Goal: Information Seeking & Learning: Learn about a topic

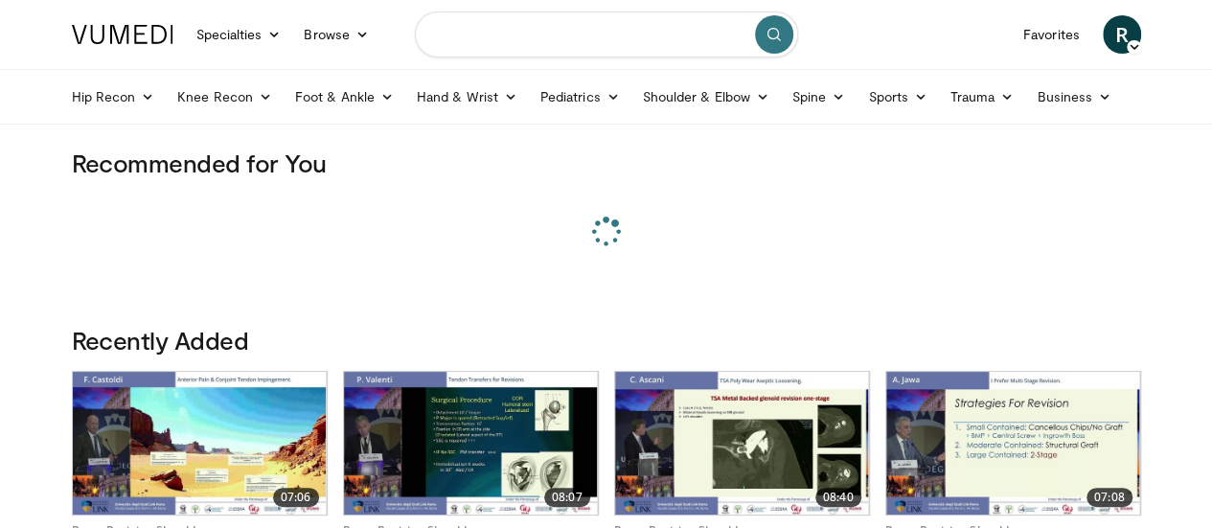
click at [605, 43] on input "Search topics, interventions" at bounding box center [606, 34] width 383 height 46
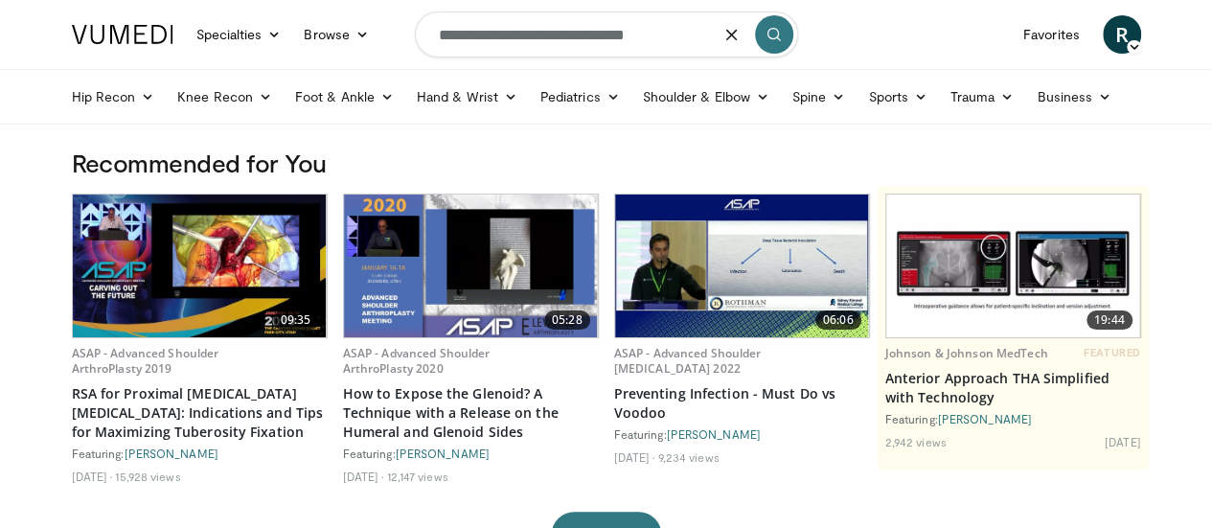
type input "**********"
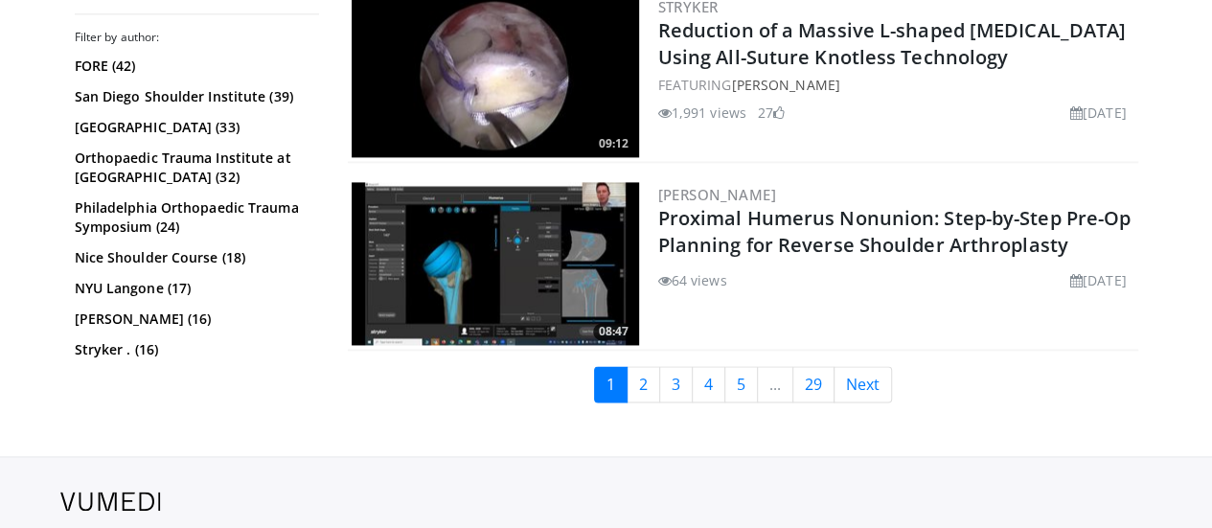
scroll to position [4942, 0]
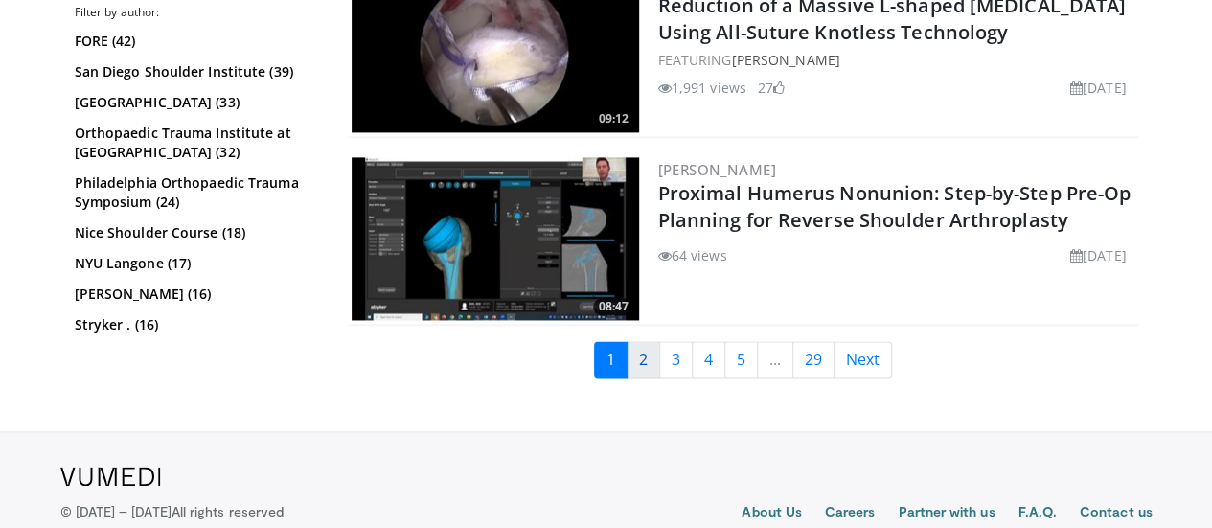
click at [652, 357] on link "2" at bounding box center [644, 359] width 34 height 36
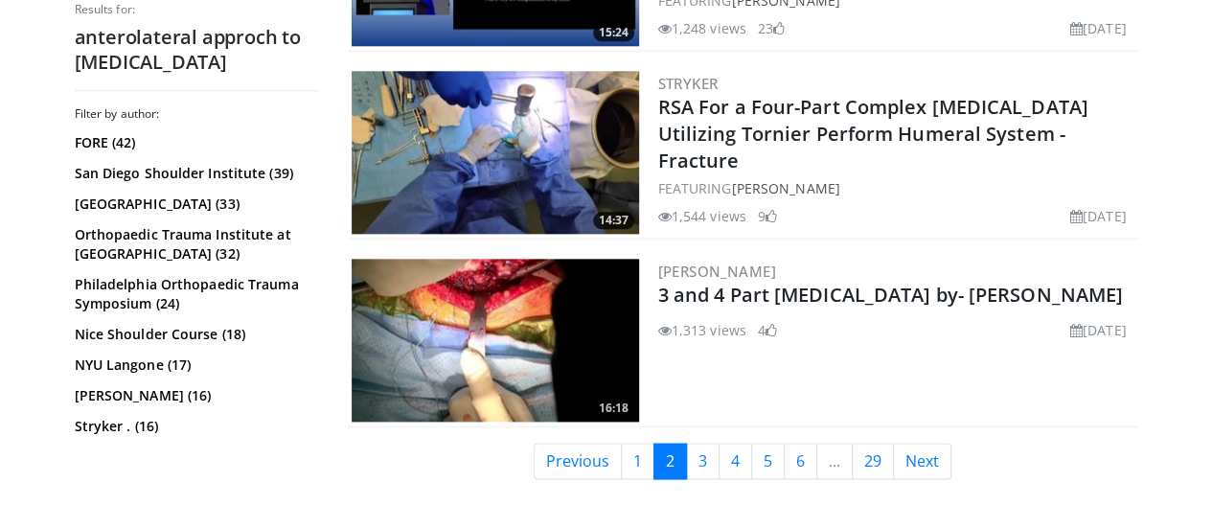
scroll to position [4715, 0]
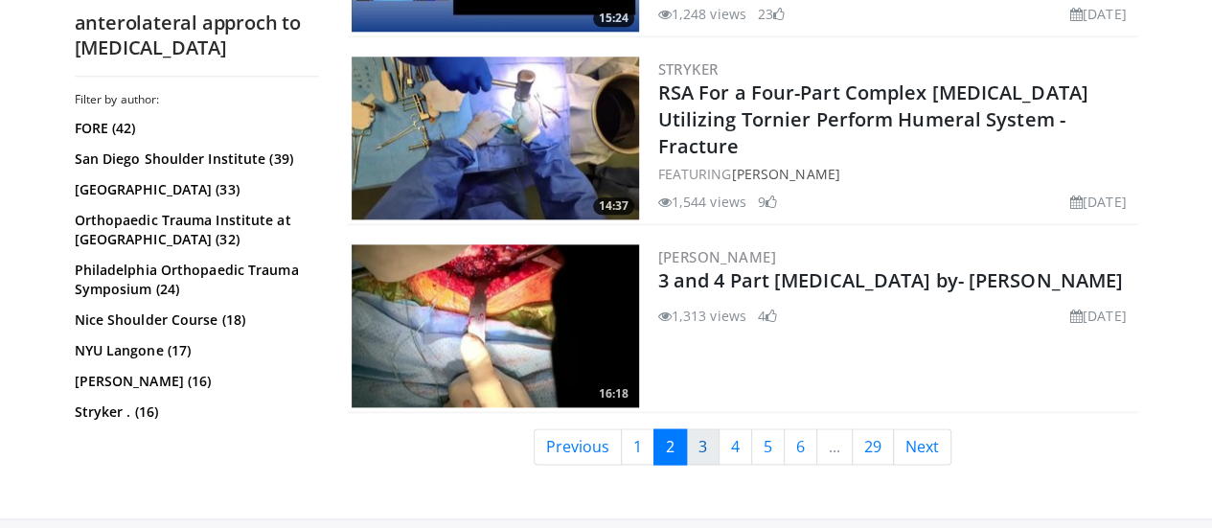
click at [715, 428] on link "3" at bounding box center [703, 446] width 34 height 36
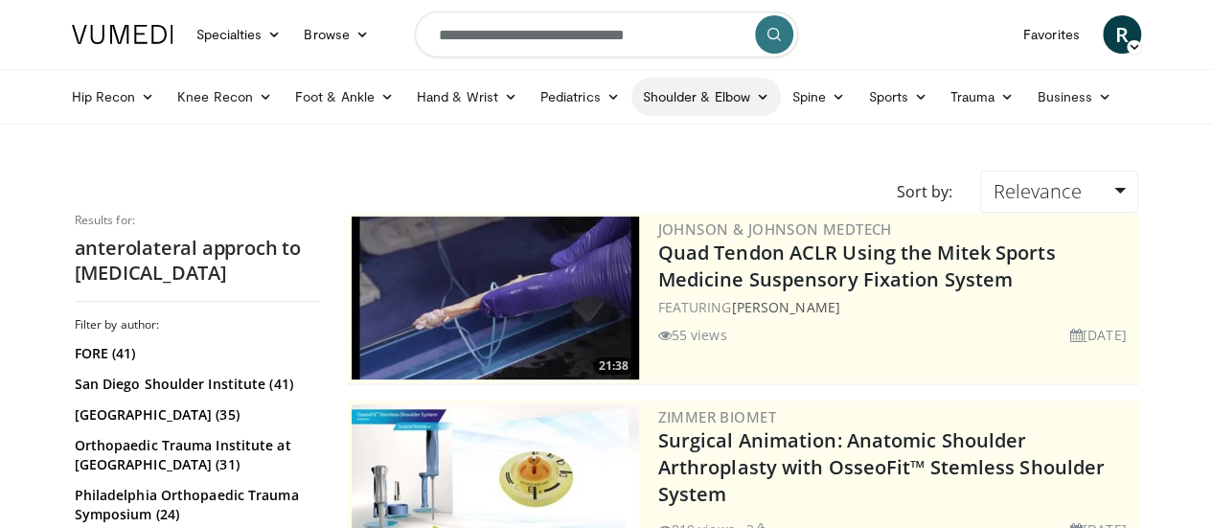
click at [756, 93] on icon at bounding box center [762, 96] width 13 height 13
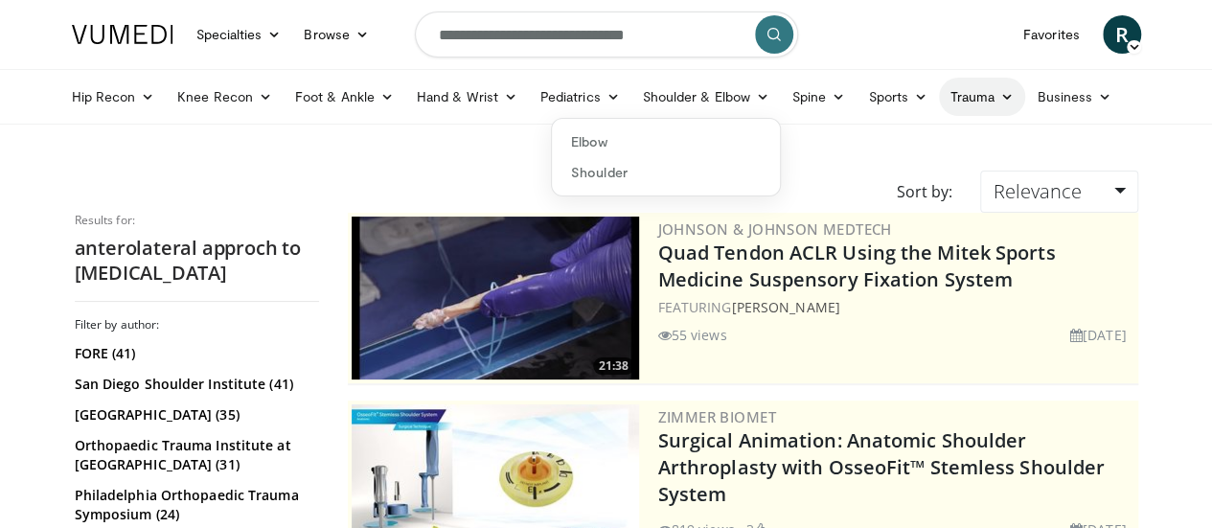
click at [1000, 92] on icon at bounding box center [1006, 96] width 13 height 13
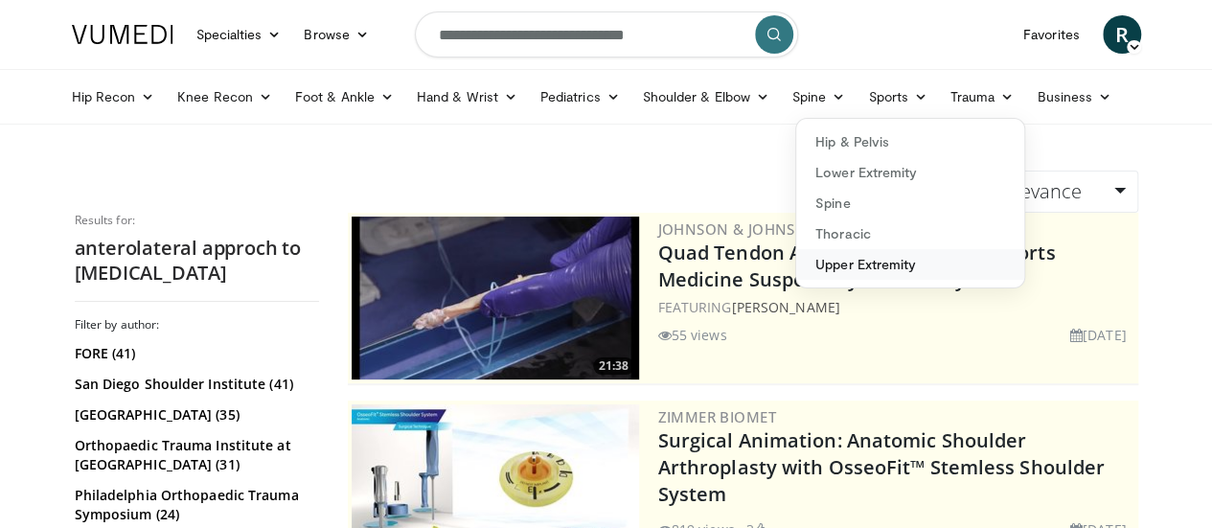
click at [814, 264] on link "Upper Extremity" at bounding box center [910, 264] width 228 height 31
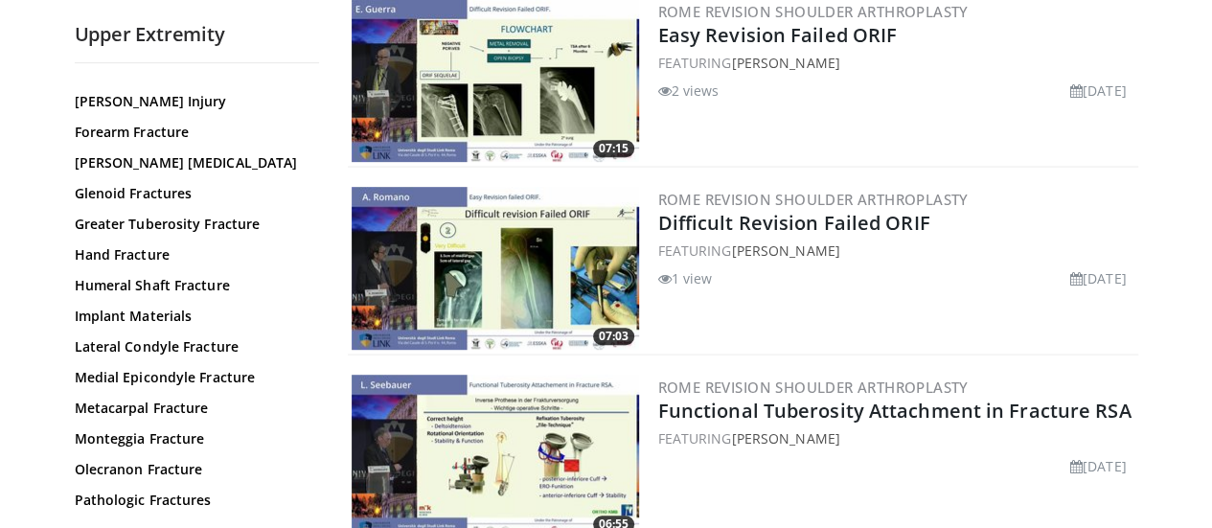
scroll to position [327, 0]
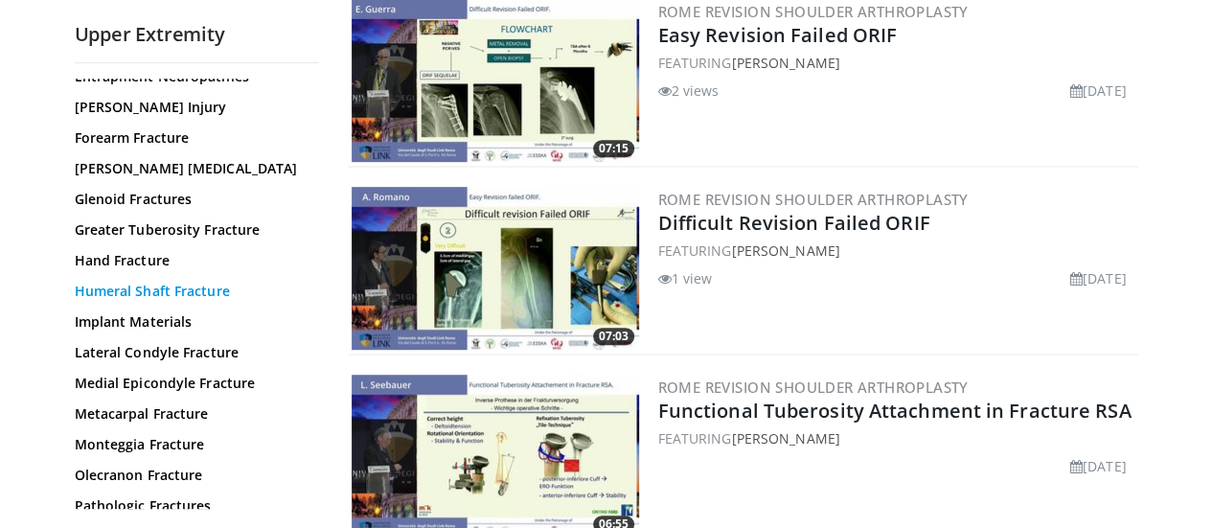
click at [108, 288] on link "Humeral Shaft Fracture" at bounding box center [192, 291] width 235 height 19
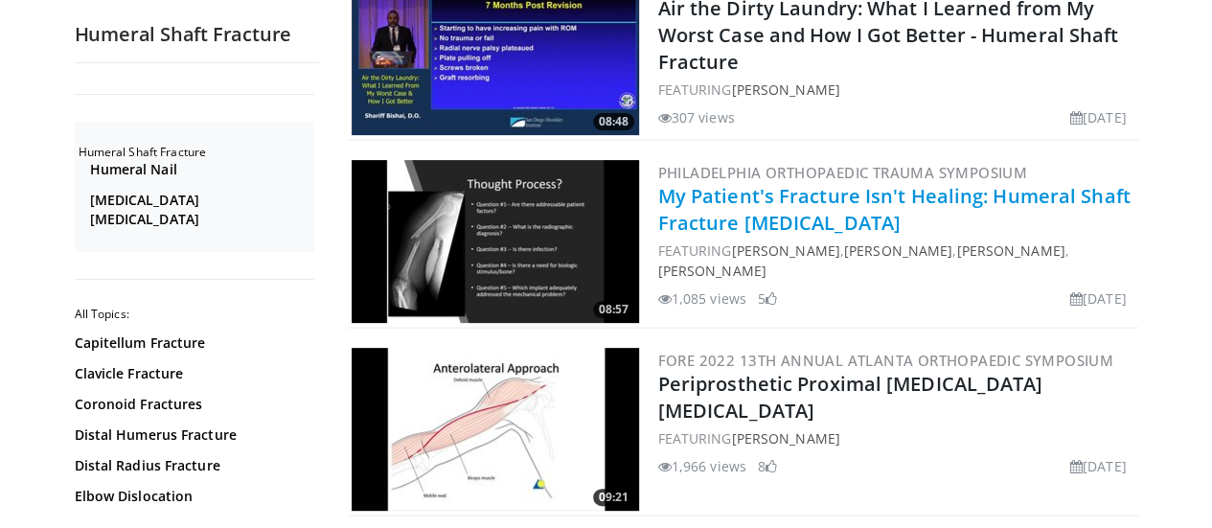
scroll to position [3844, 0]
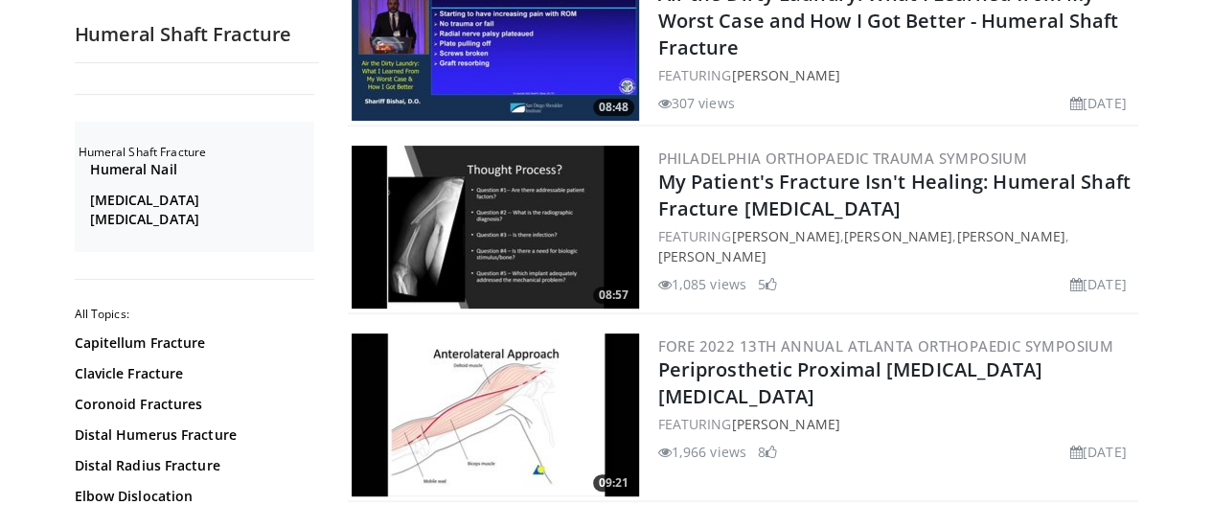
click at [556, 333] on img at bounding box center [495, 414] width 287 height 163
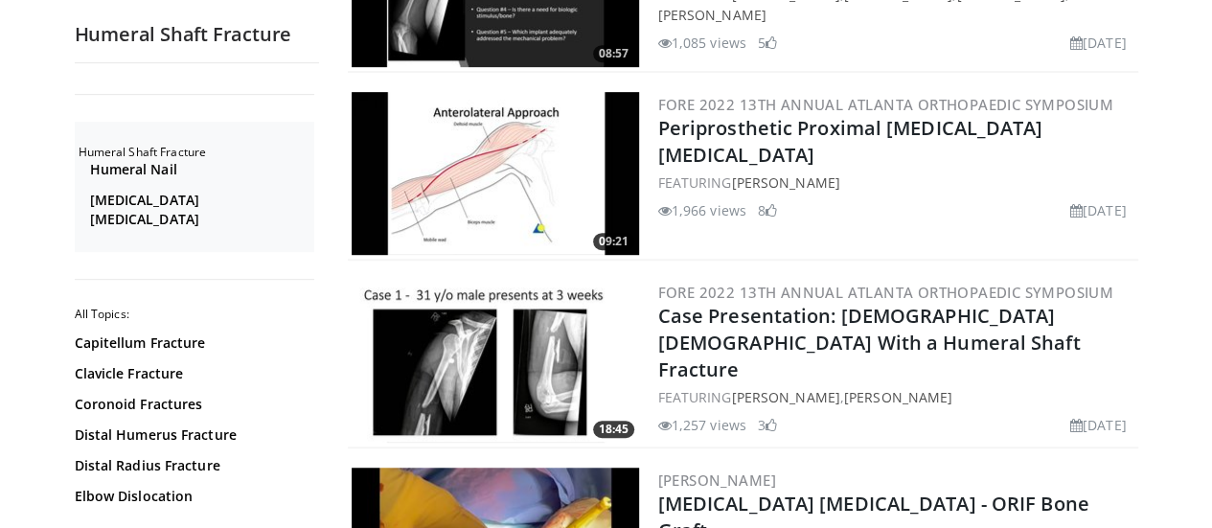
scroll to position [4093, 0]
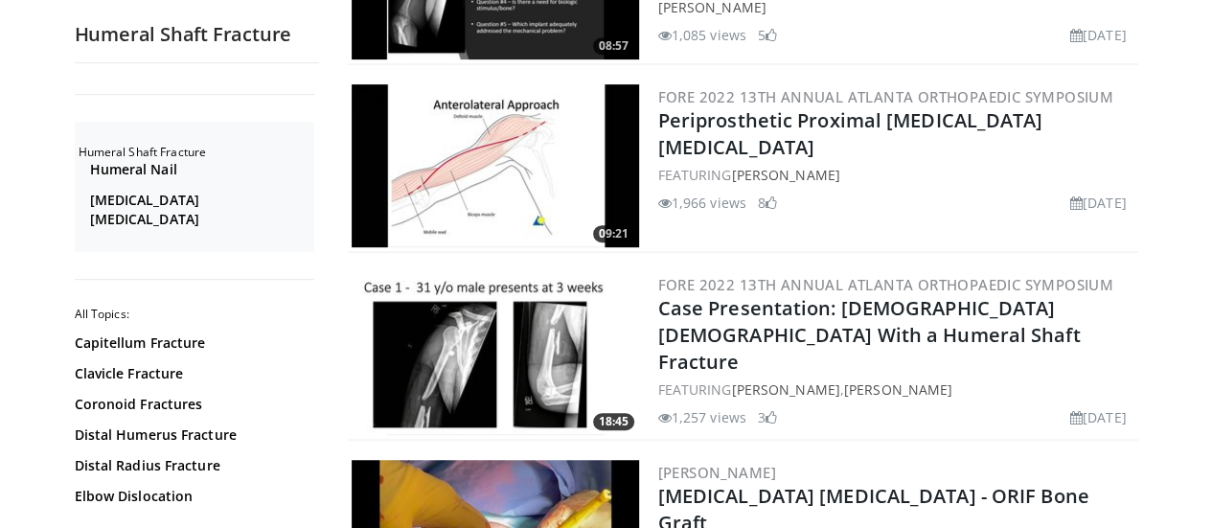
click at [498, 272] on img at bounding box center [495, 353] width 287 height 163
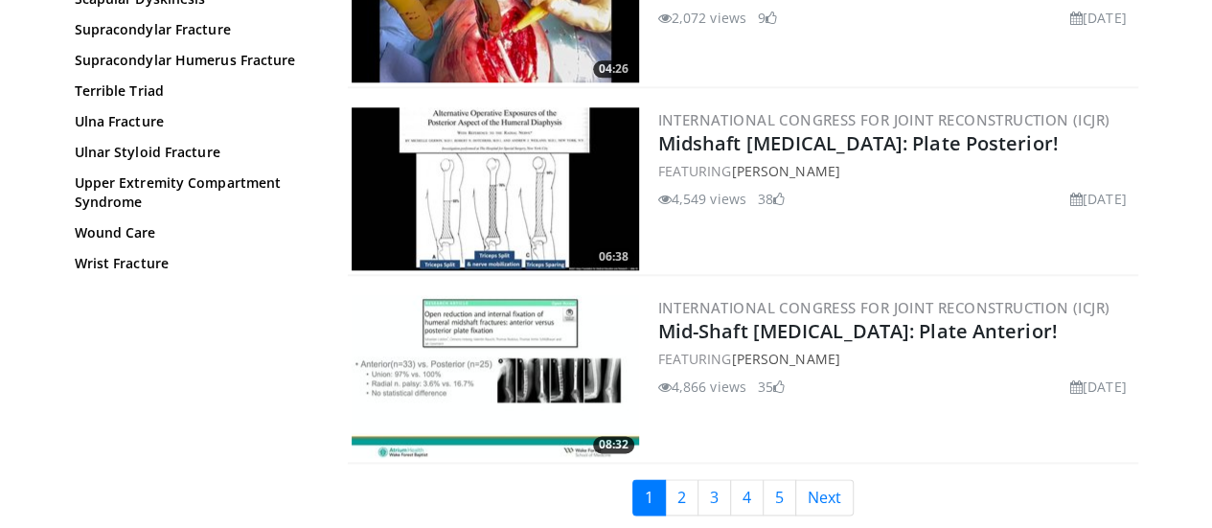
scroll to position [4657, 0]
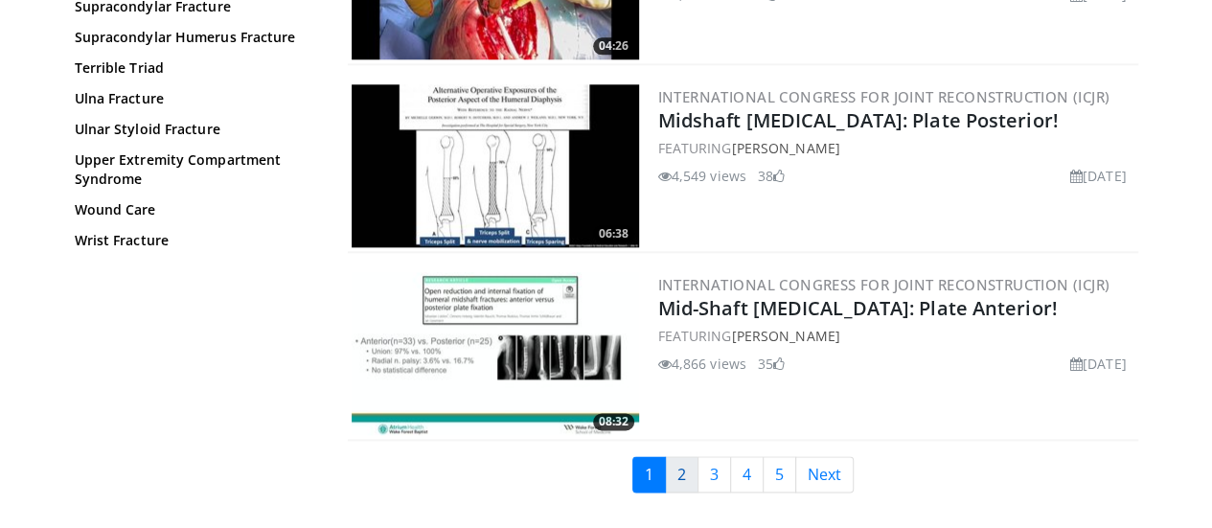
click at [692, 456] on link "2" at bounding box center [682, 474] width 34 height 36
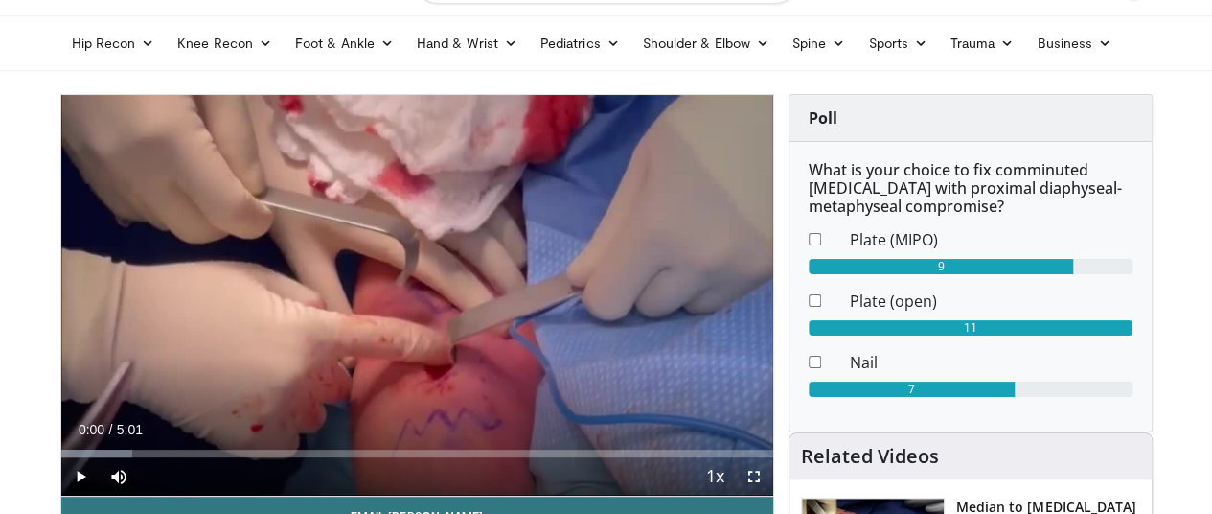
scroll to position [52, 2]
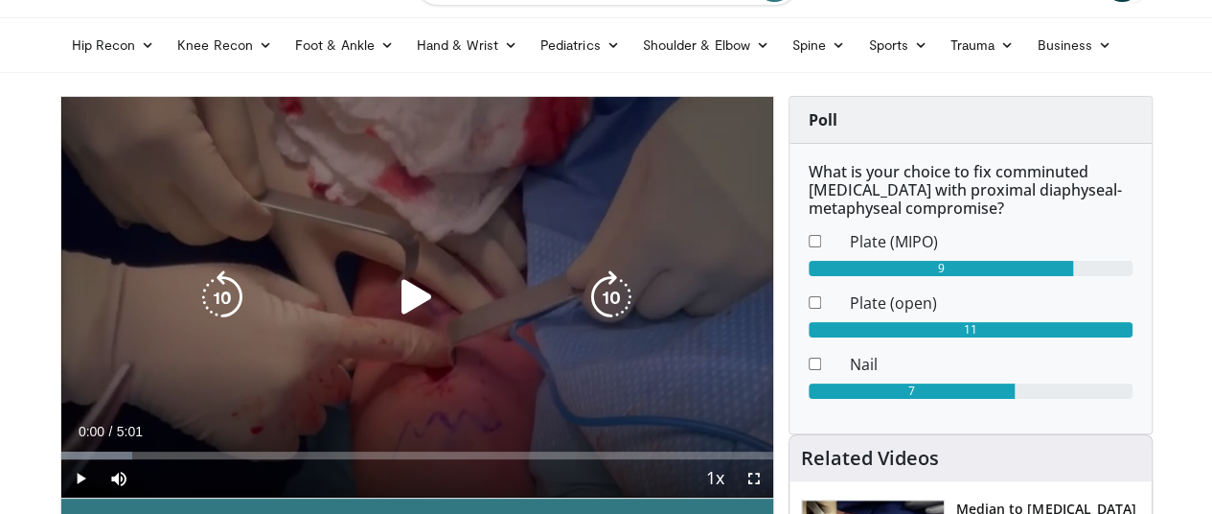
click at [397, 317] on icon "Video Player" at bounding box center [417, 297] width 54 height 54
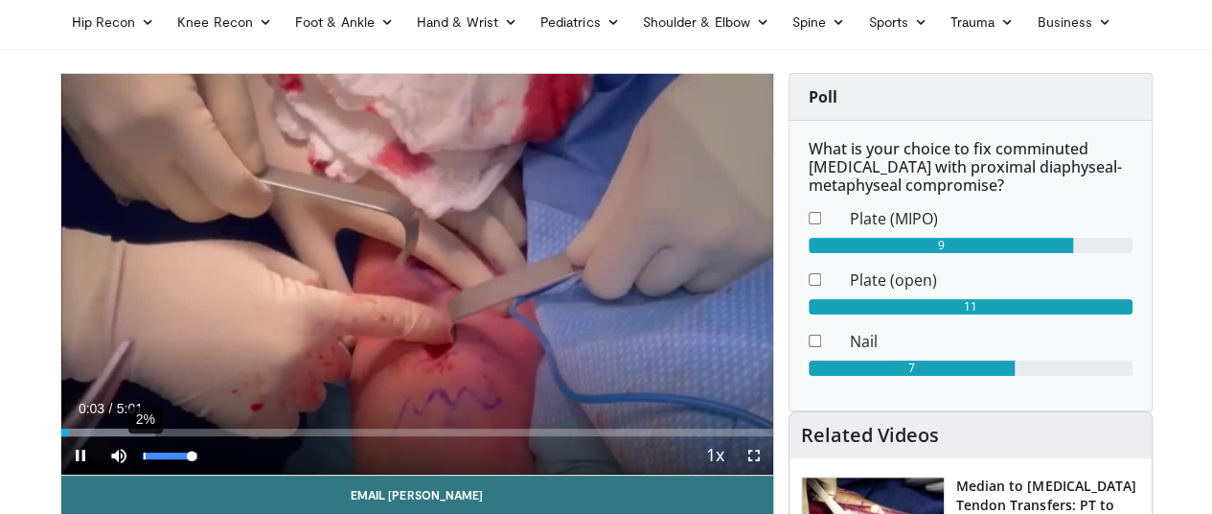
click at [137, 474] on div "2%" at bounding box center [170, 455] width 67 height 38
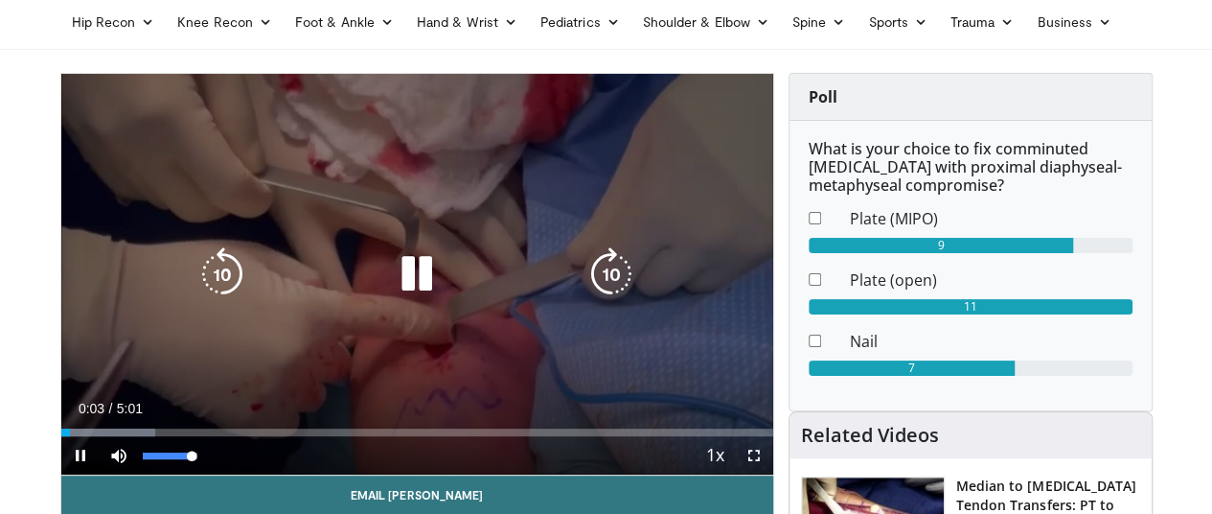
click at [137, 474] on div "2%" at bounding box center [170, 455] width 67 height 38
click at [143, 459] on div "Volume Level" at bounding box center [167, 455] width 49 height 7
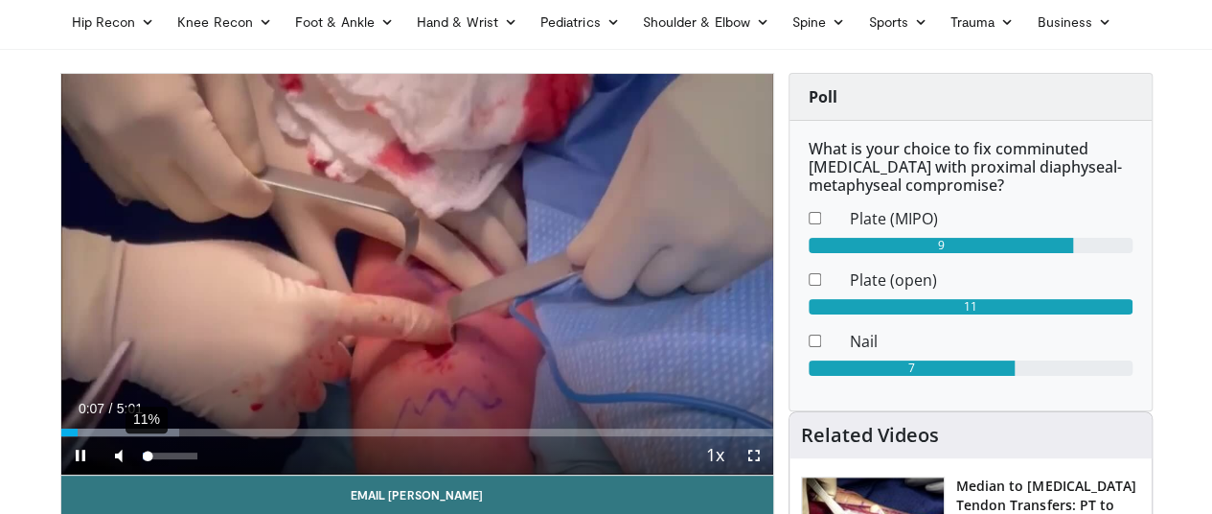
click at [143, 459] on div "Volume Level" at bounding box center [146, 455] width 6 height 7
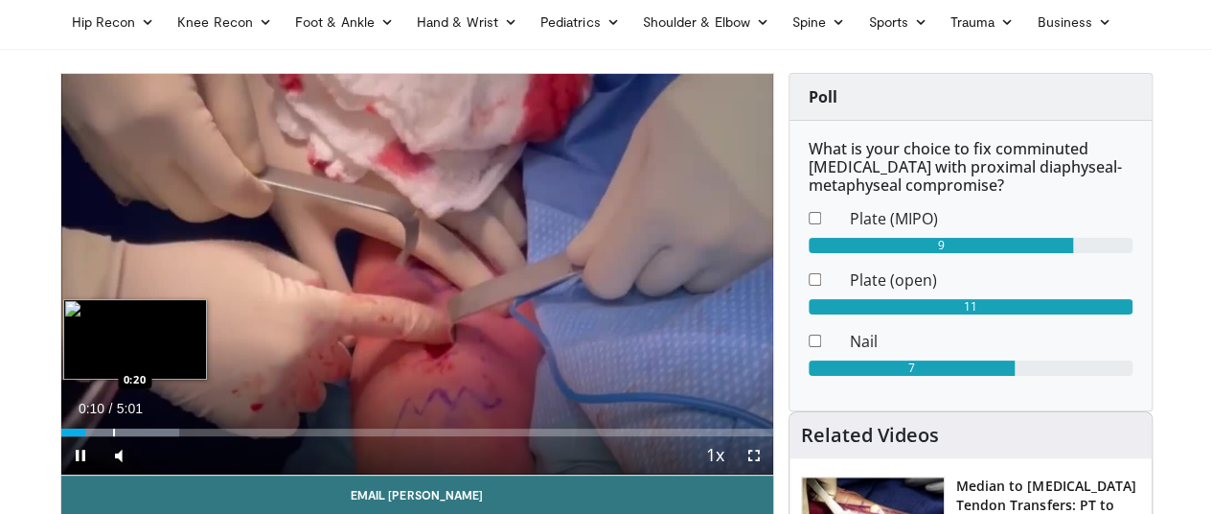
click at [113, 436] on div "Progress Bar" at bounding box center [114, 432] width 2 height 8
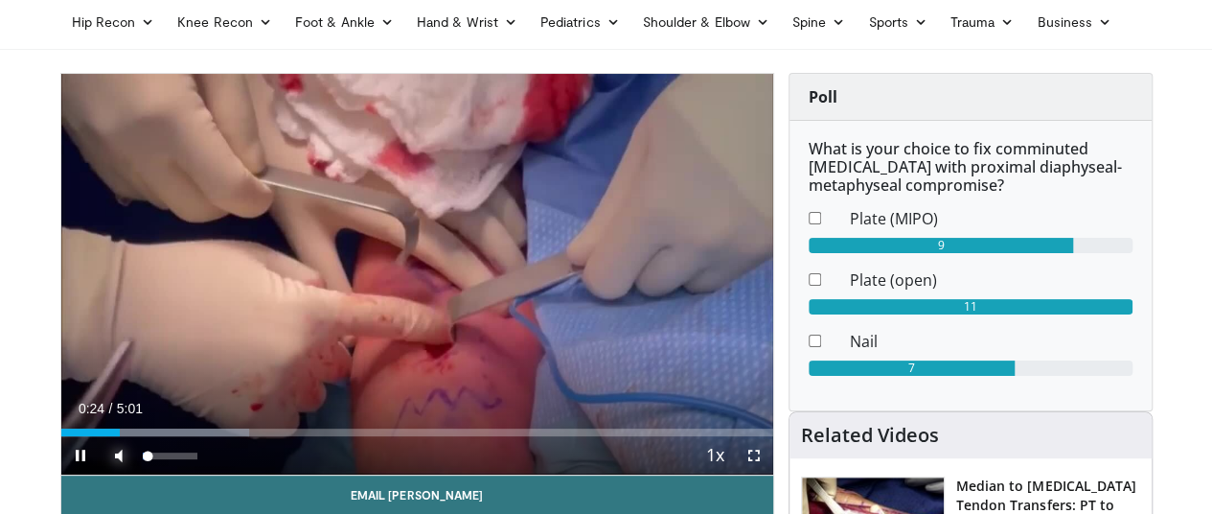
click at [100, 474] on span "Video Player" at bounding box center [119, 455] width 38 height 38
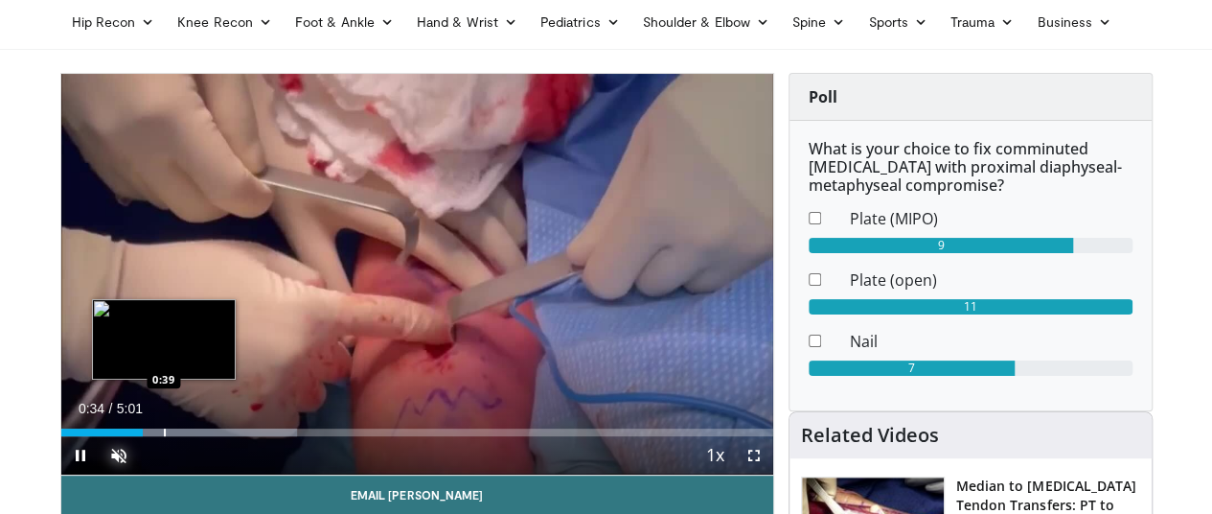
click at [112, 436] on div "Loaded : 33.14% 0:34 0:39" at bounding box center [417, 427] width 712 height 18
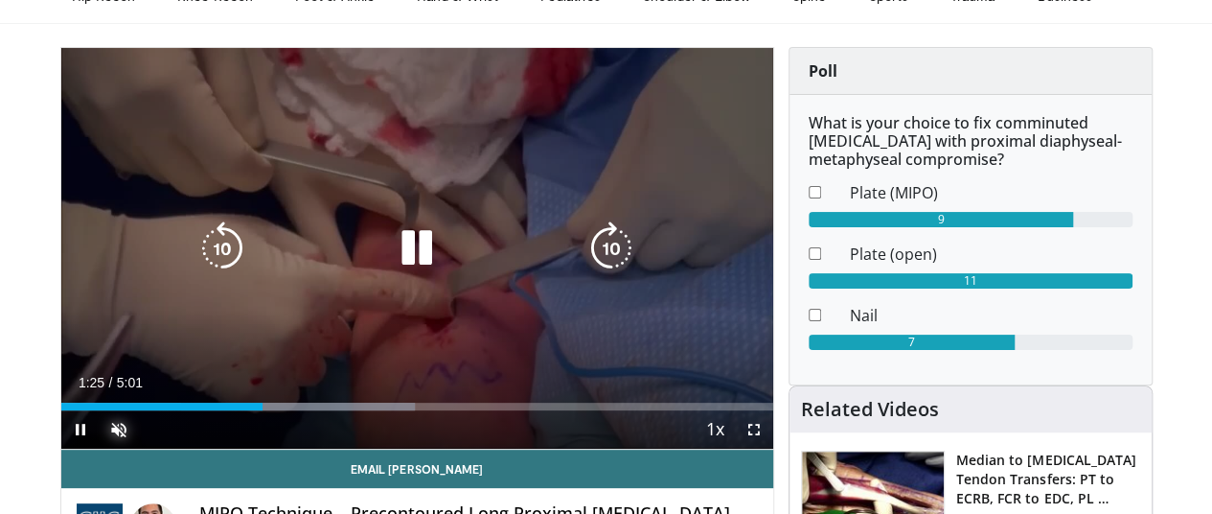
scroll to position [102, 2]
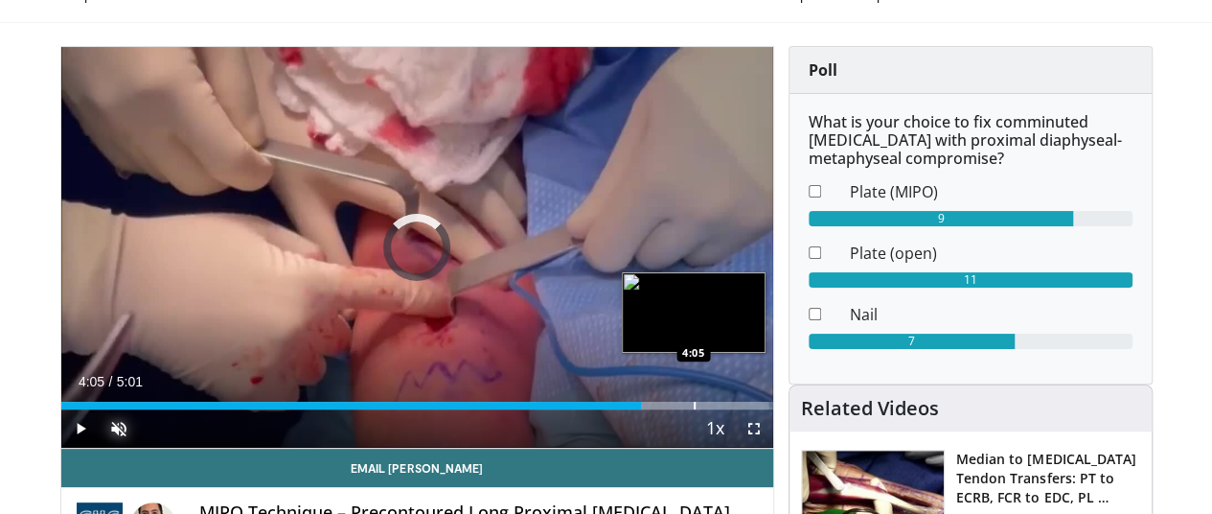
click at [642, 409] on div "Loaded : 99.46% 4:05 4:05" at bounding box center [417, 400] width 712 height 18
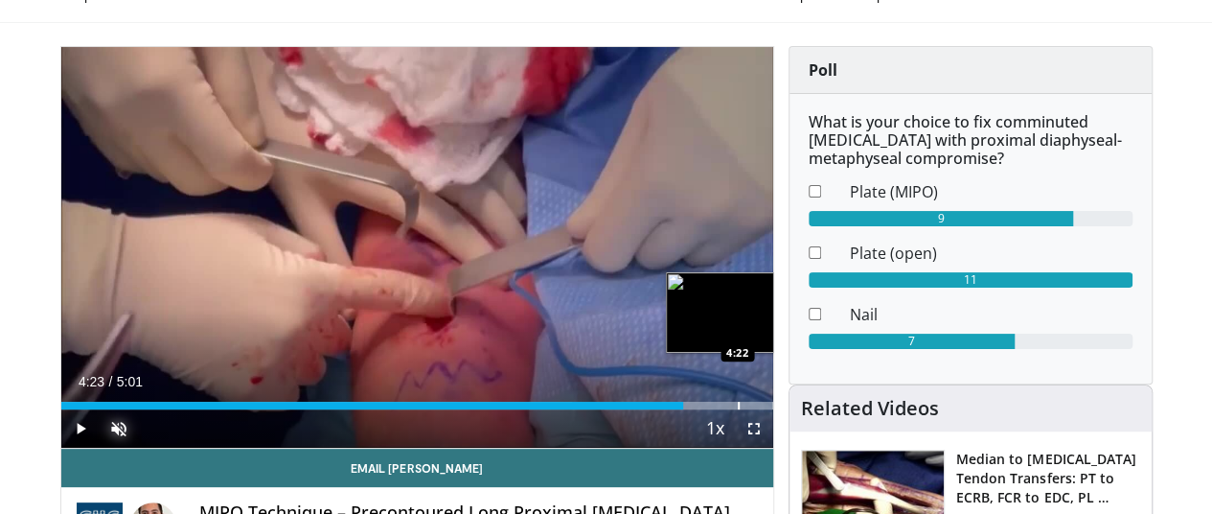
click at [688, 409] on div "Loaded : 100.00% 4:23 4:22" at bounding box center [417, 400] width 712 height 18
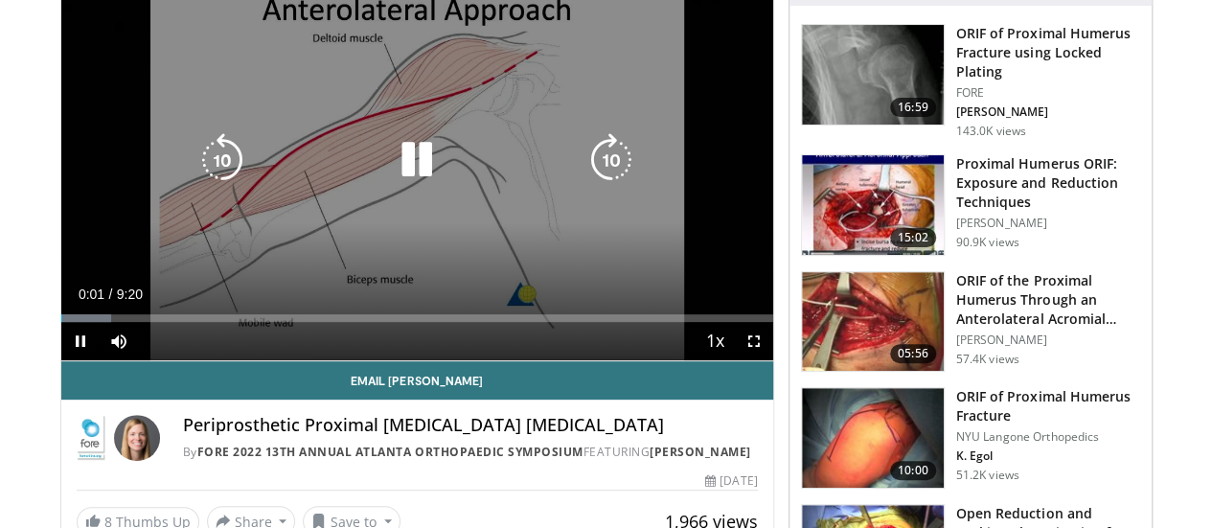
scroll to position [191, 0]
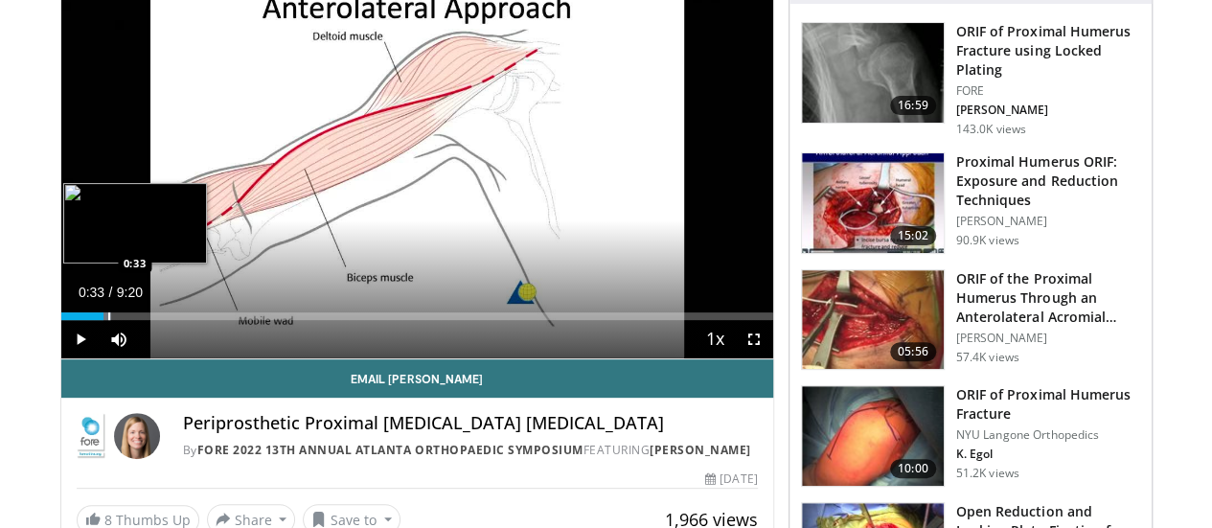
click at [108, 320] on div "Progress Bar" at bounding box center [109, 316] width 2 height 8
click at [126, 320] on div "Progress Bar" at bounding box center [127, 316] width 2 height 8
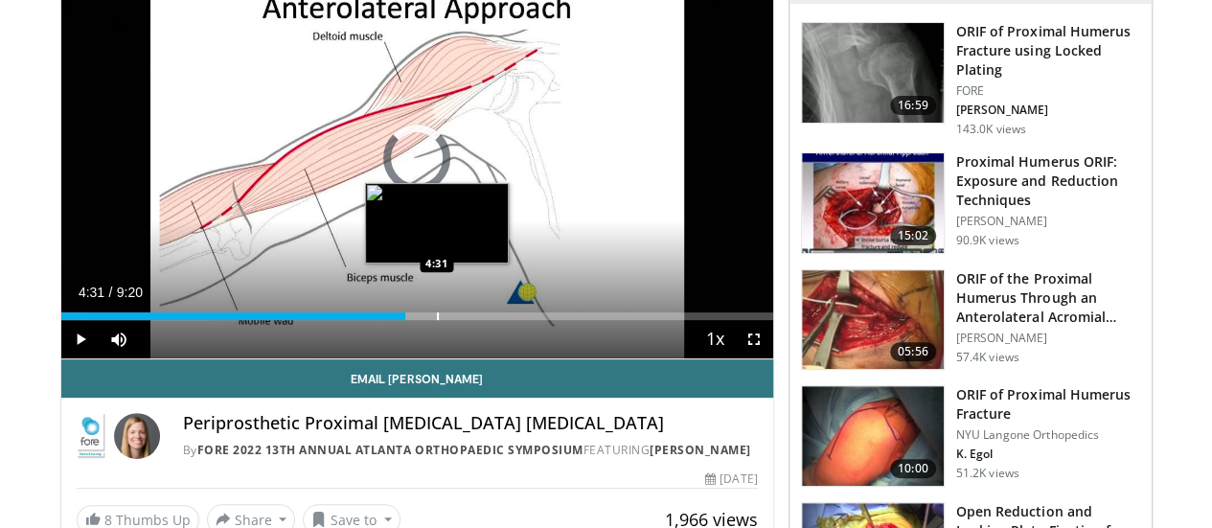
click at [437, 320] on div "Progress Bar" at bounding box center [438, 316] width 2 height 8
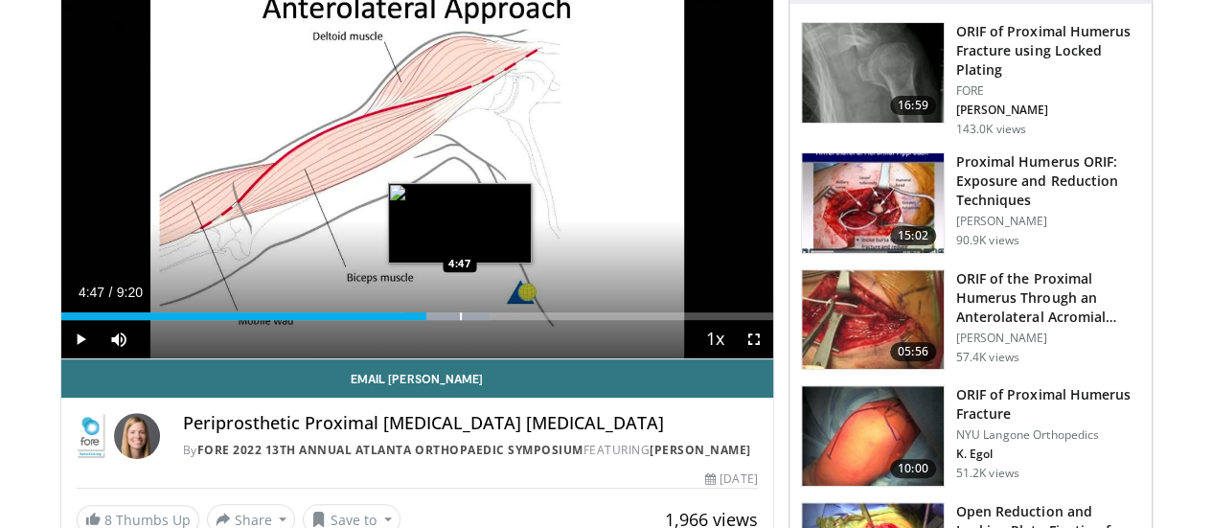
click at [460, 320] on div "Progress Bar" at bounding box center [461, 316] width 2 height 8
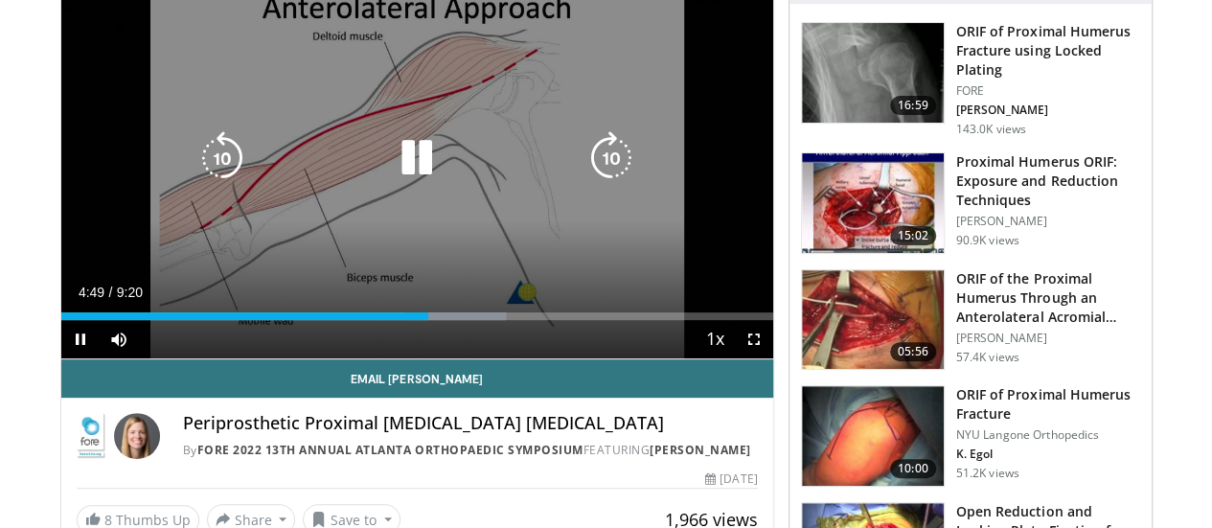
click at [586, 244] on div "10 seconds Tap to unmute" at bounding box center [417, 158] width 712 height 401
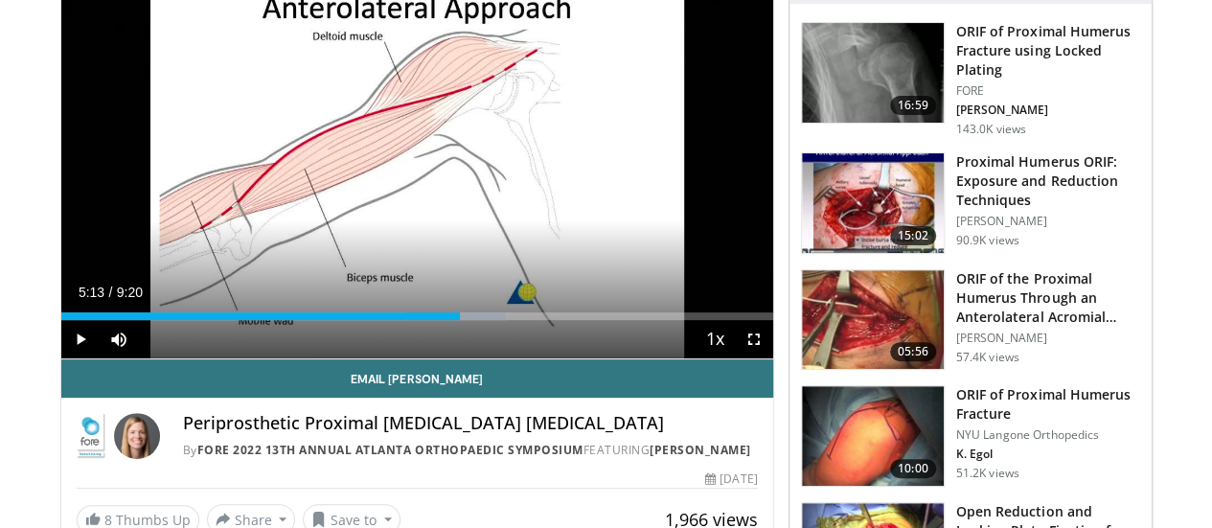
click at [447, 320] on div "Loaded : 62.49% 5:13 5:13" at bounding box center [417, 311] width 712 height 18
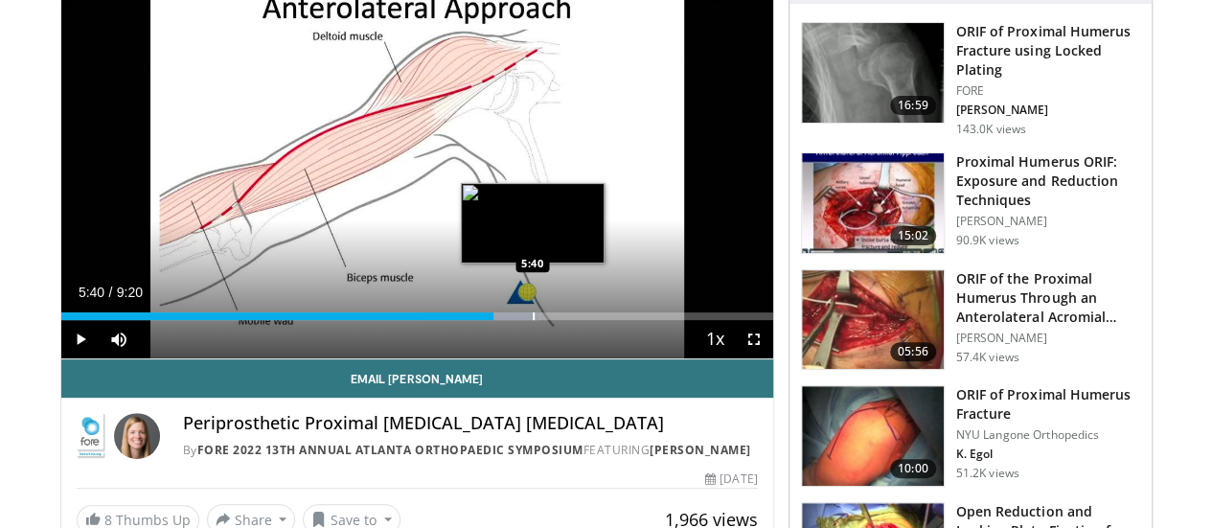
click at [484, 320] on div "Loaded : 67.29% 5:40 5:40" at bounding box center [417, 311] width 712 height 18
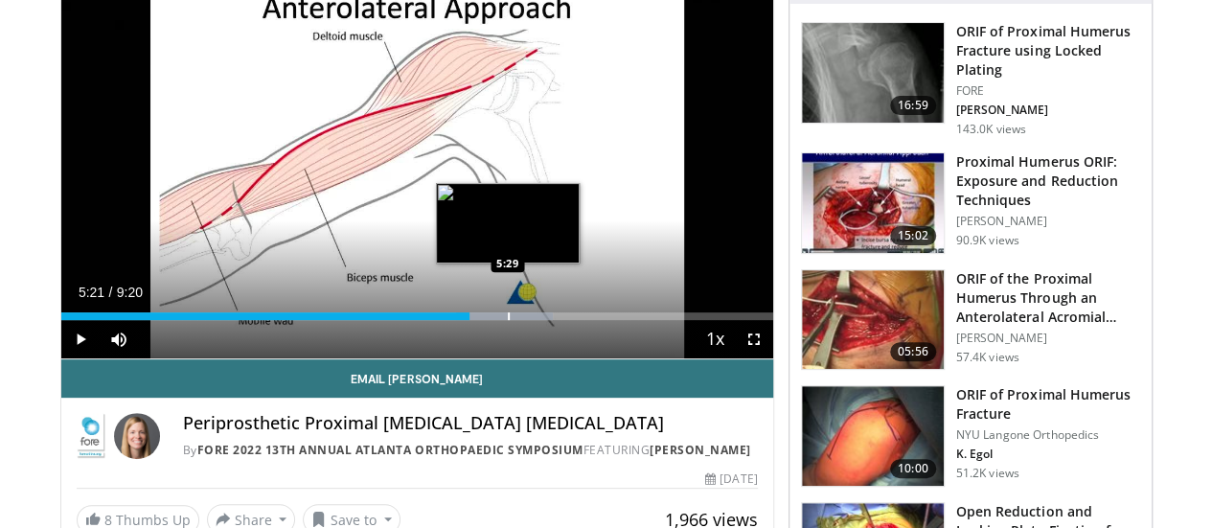
click at [458, 320] on div "5:21" at bounding box center [265, 316] width 409 height 8
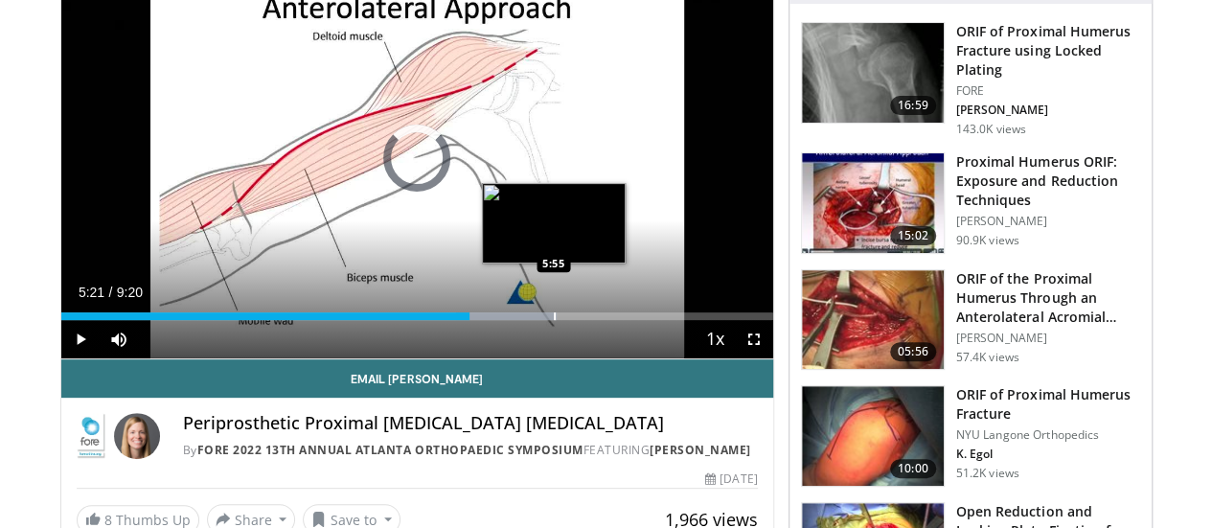
click at [554, 320] on div "Progress Bar" at bounding box center [555, 316] width 2 height 8
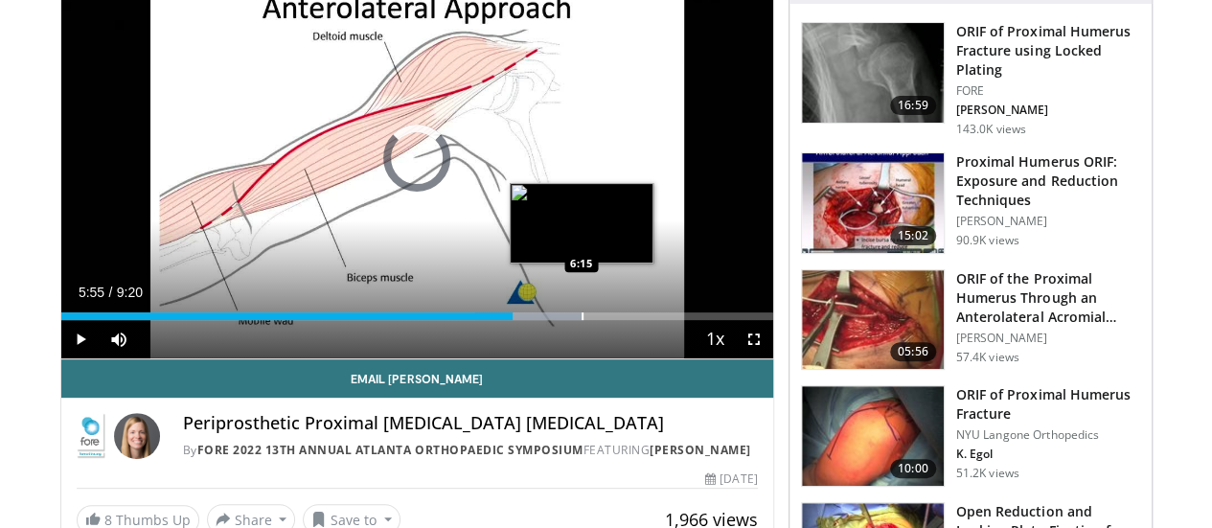
click at [542, 320] on div "Loaded : 73.21% 5:55 6:15" at bounding box center [417, 316] width 712 height 8
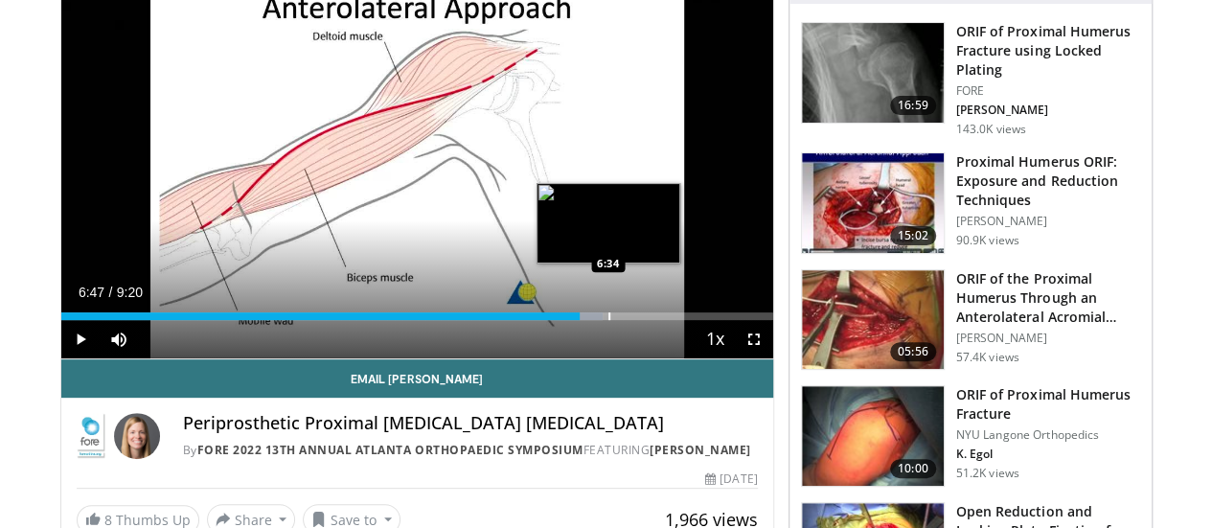
click at [577, 320] on div "Loaded : 76.15% 6:47 6:34" at bounding box center [417, 311] width 712 height 18
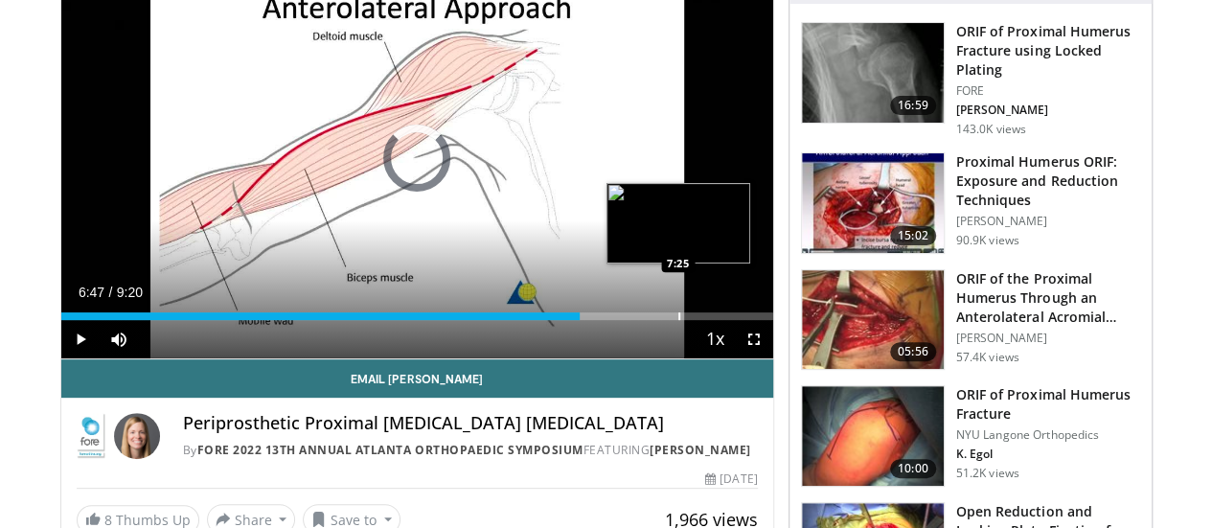
click at [638, 320] on div "Loaded : 0.00% 6:47 7:25" at bounding box center [417, 311] width 712 height 18
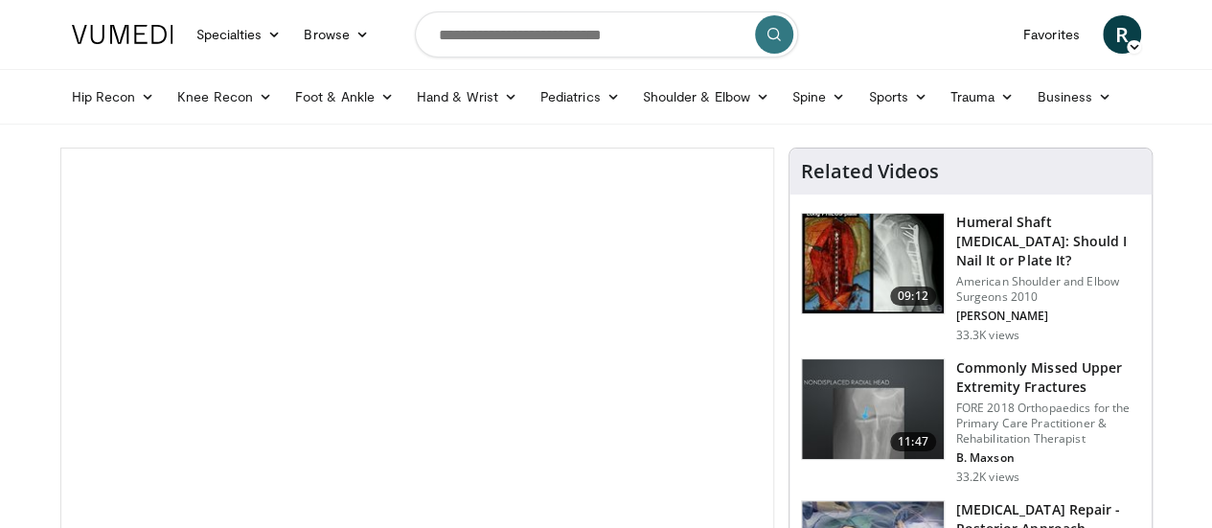
scroll to position [136, 0]
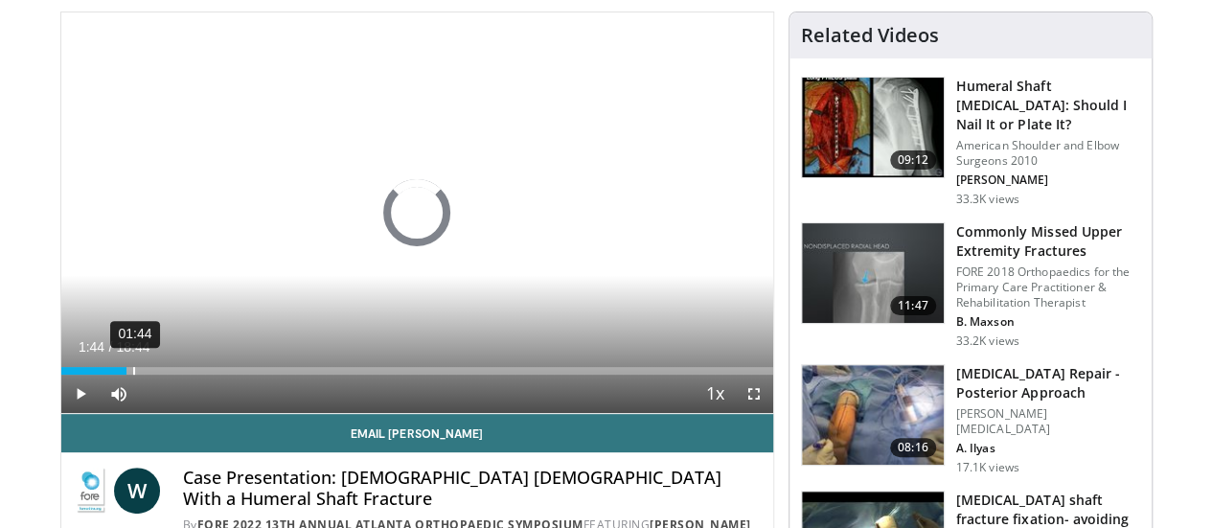
click at [133, 375] on div "01:44" at bounding box center [134, 371] width 2 height 8
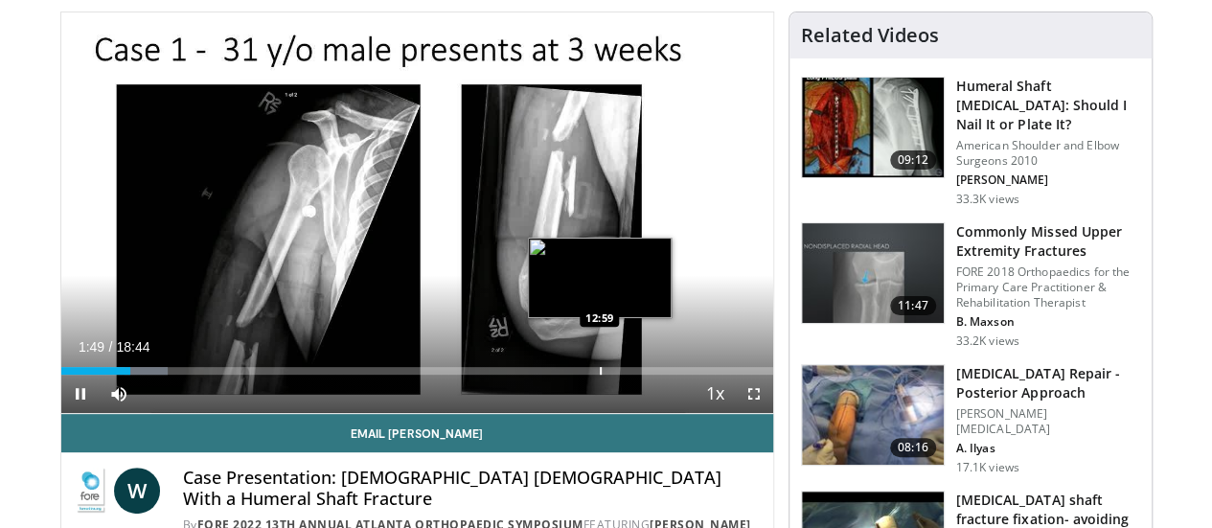
click at [600, 375] on div "Progress Bar" at bounding box center [601, 371] width 2 height 8
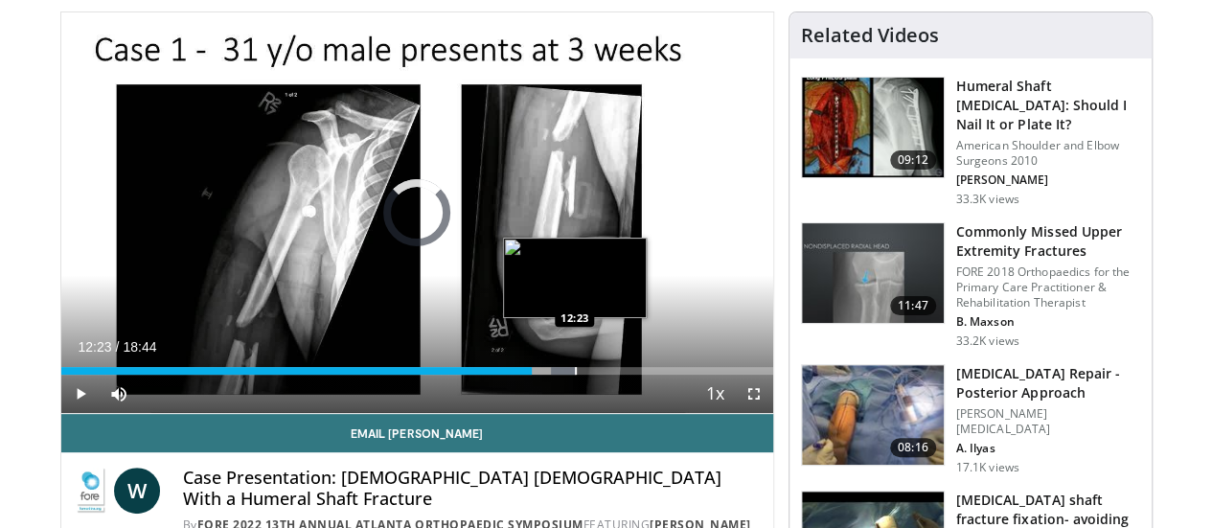
click at [575, 375] on div "Progress Bar" at bounding box center [576, 371] width 2 height 8
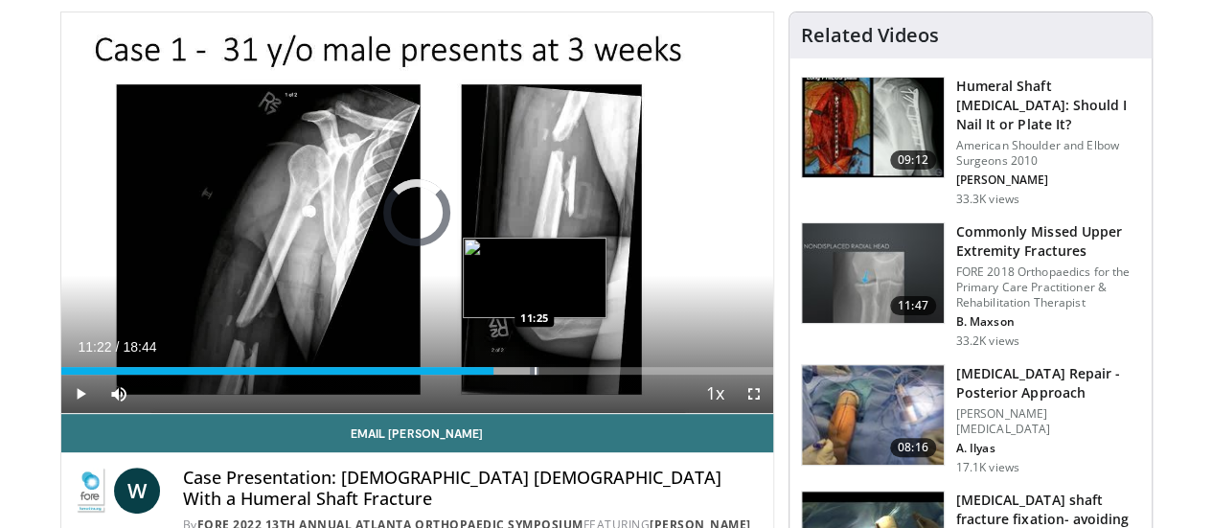
click at [484, 375] on div "Loaded : 67.06% 12:23 11:25" at bounding box center [417, 371] width 712 height 8
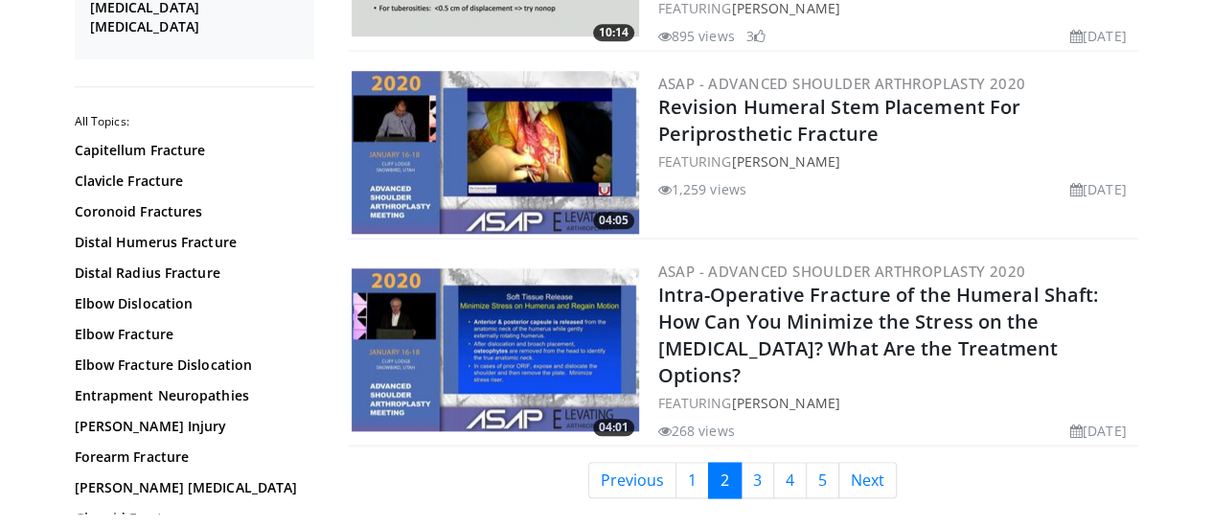
scroll to position [4499, 0]
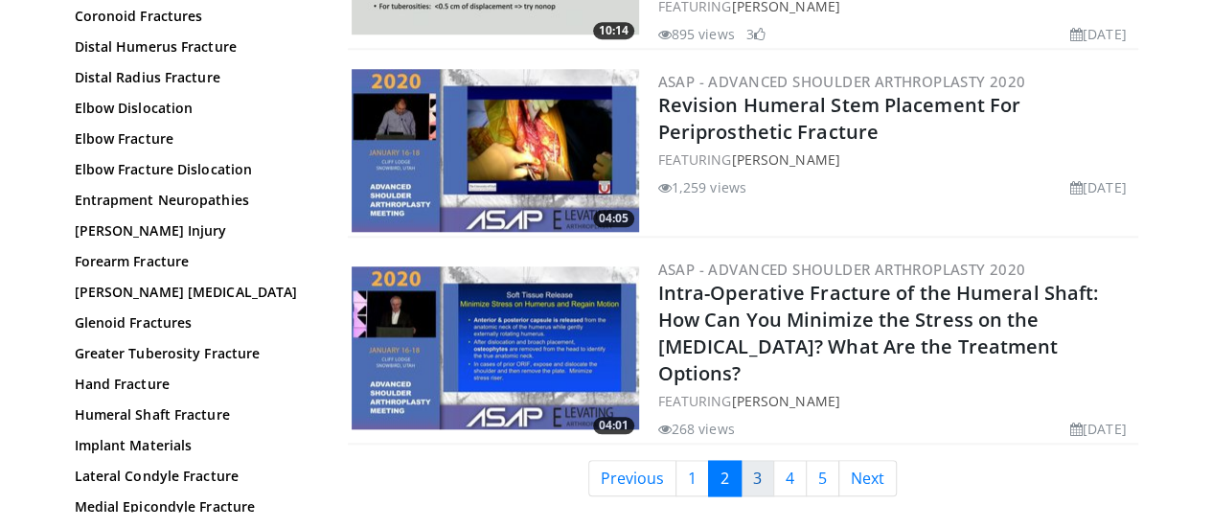
click at [765, 460] on link "3" at bounding box center [758, 478] width 34 height 36
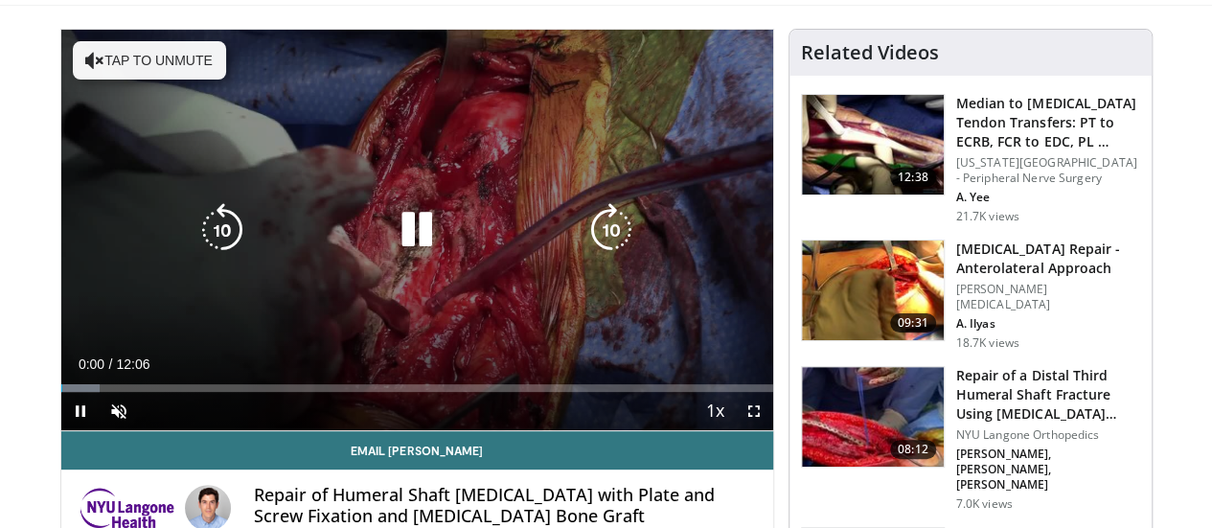
scroll to position [120, 0]
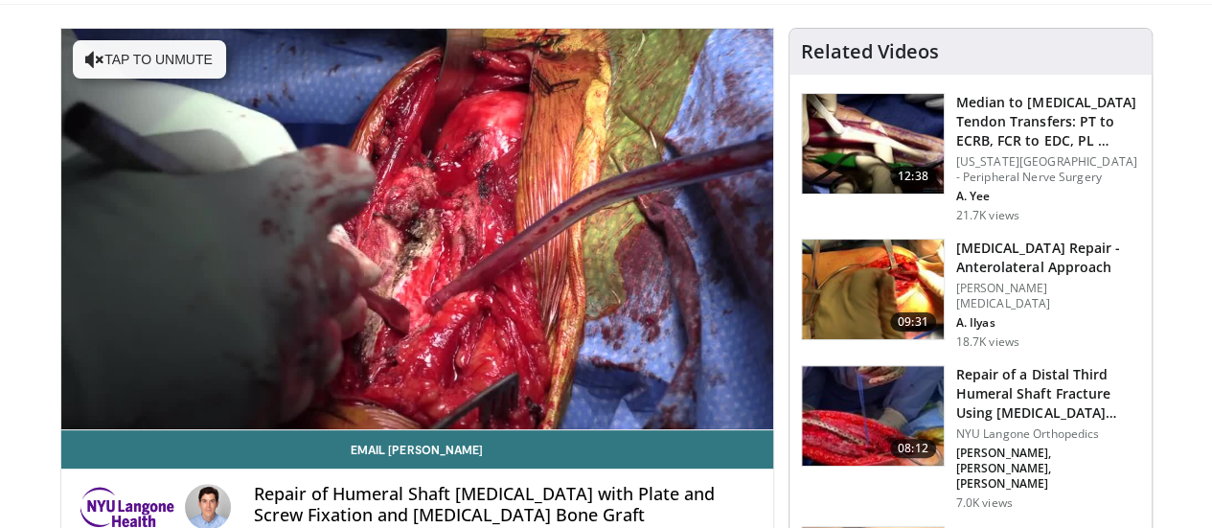
click at [360, 409] on video-js "**********" at bounding box center [417, 229] width 712 height 401
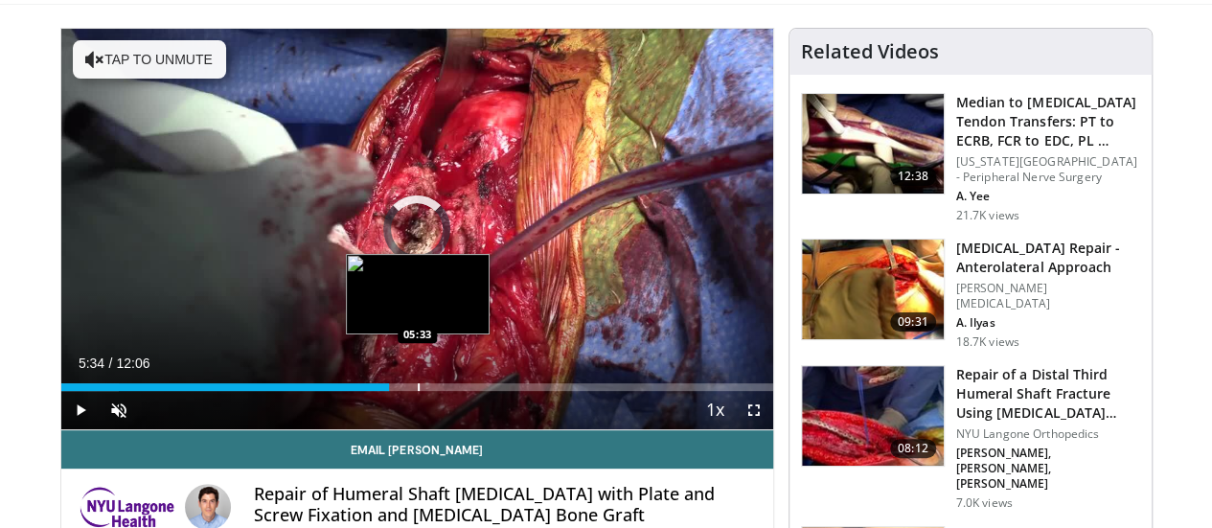
click at [418, 391] on div "Progress Bar" at bounding box center [419, 387] width 2 height 8
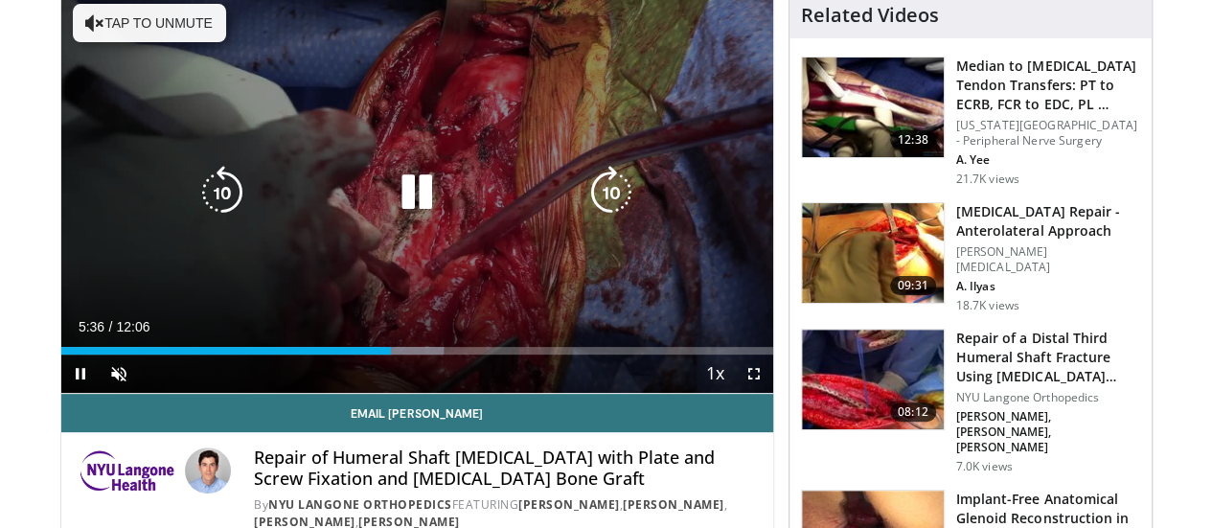
scroll to position [158, 0]
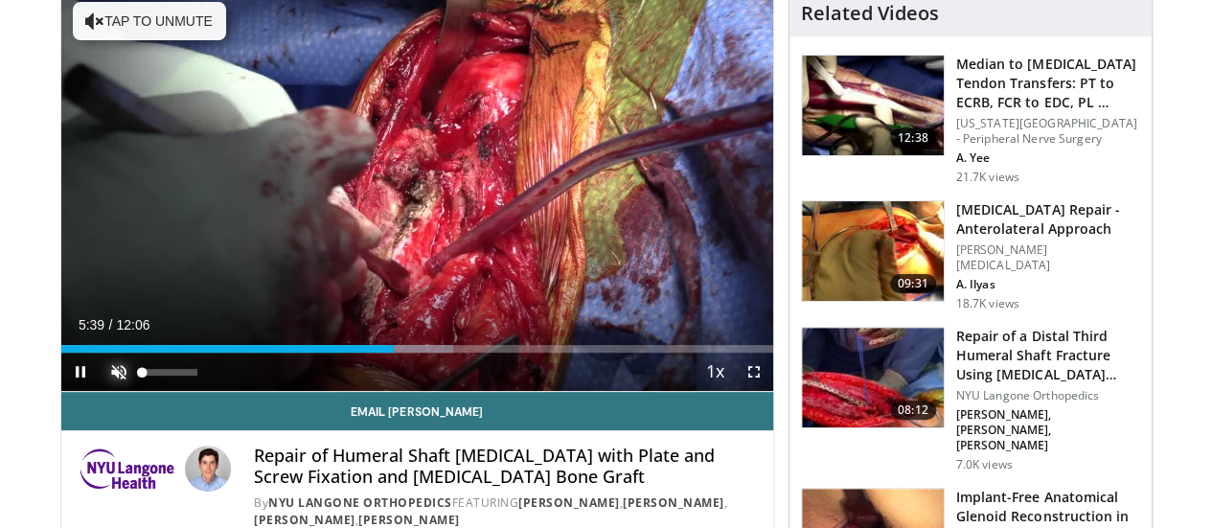
click at [100, 391] on span "Video Player" at bounding box center [119, 372] width 38 height 38
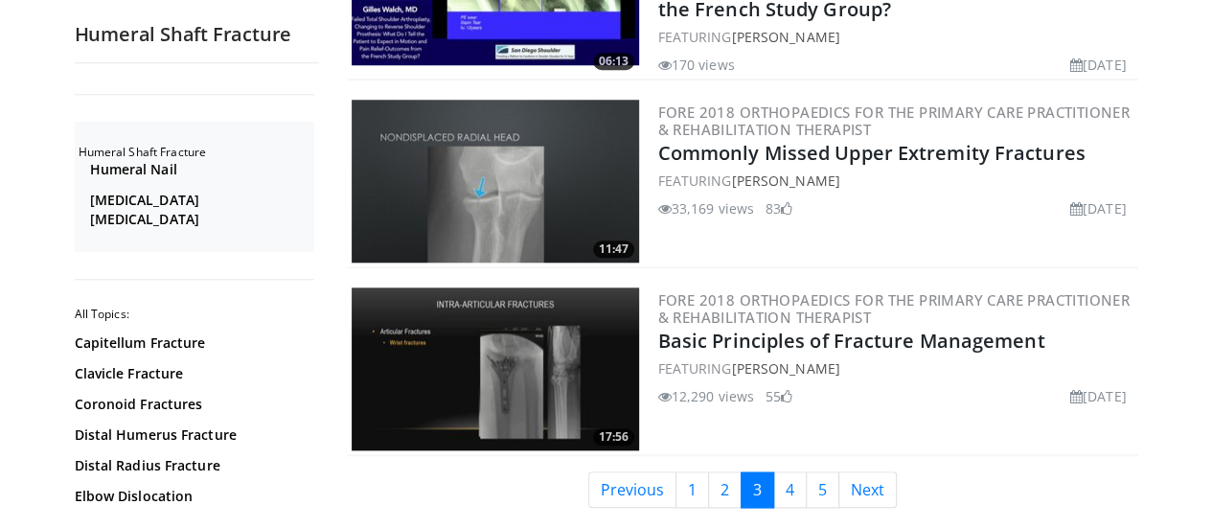
scroll to position [4489, 0]
